Goal: Find specific page/section: Find specific page/section

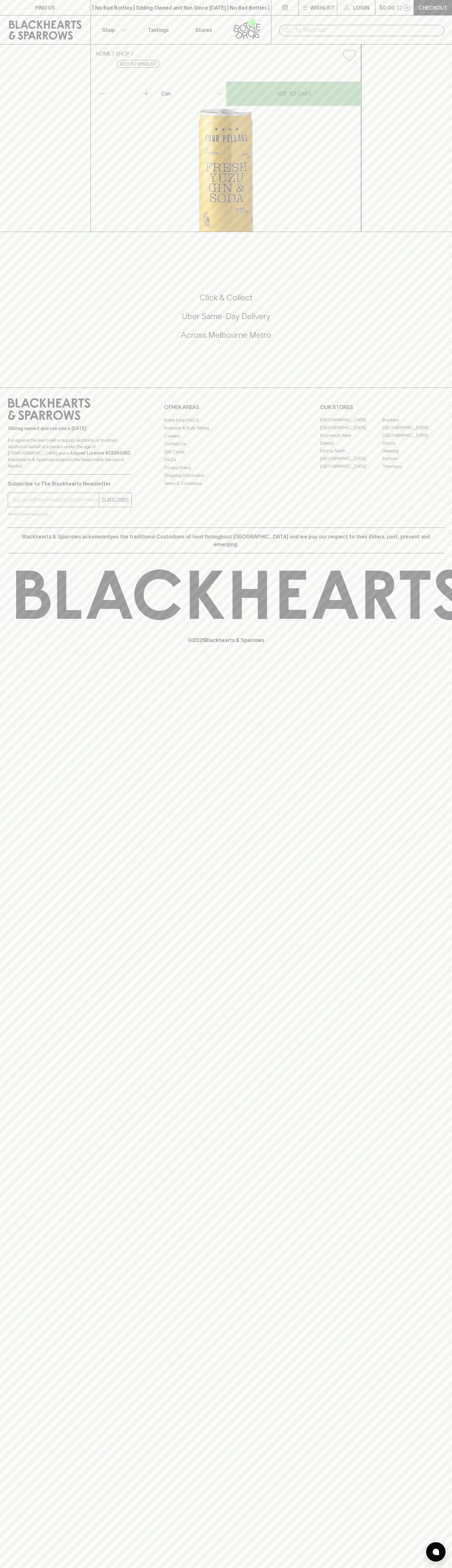
click at [92, 12] on div "| No Bad Bottles | Sibling Owned and Run Since 2006 | No Bad Bottles | Sibling …" at bounding box center [180, 7] width 181 height 15
click at [442, 463] on link "Prahran" at bounding box center [413, 458] width 62 height 8
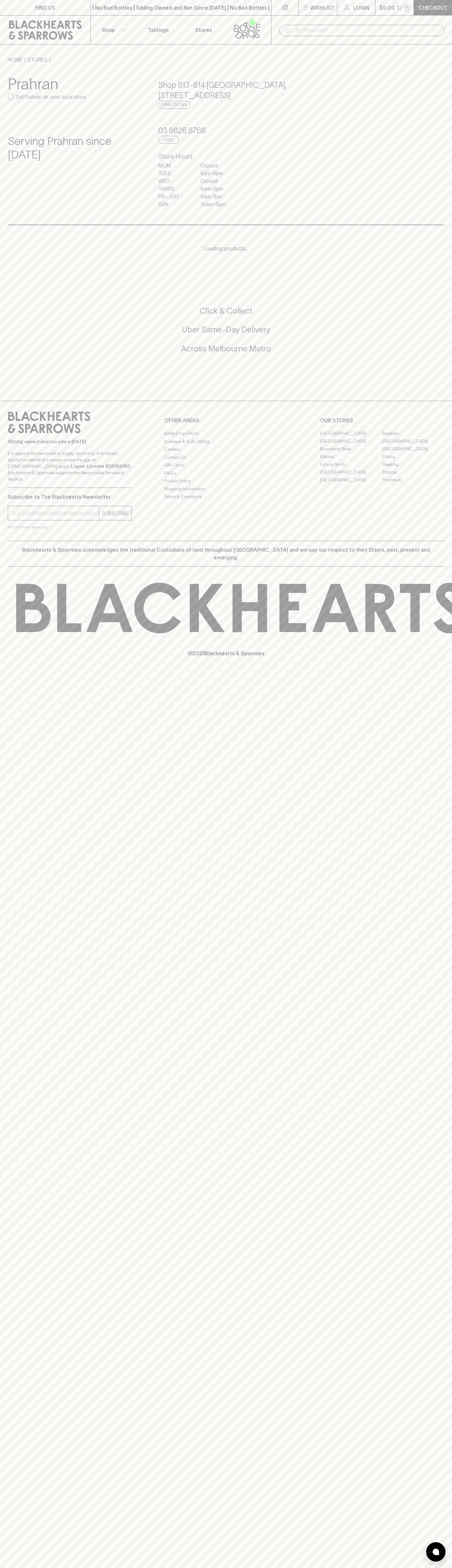
click at [286, 1567] on html "FIND US | No Bad Bottles | Sibling Owned and Run Since 2006 | No Bad Bottles | …" at bounding box center [226, 784] width 452 height 1568
click at [17, 1000] on div "FIND US | No Bad Bottles | Sibling Owned and Run Since 2006 | No Bad Bottles | …" at bounding box center [226, 784] width 452 height 1568
